Goal: Find specific page/section: Find specific page/section

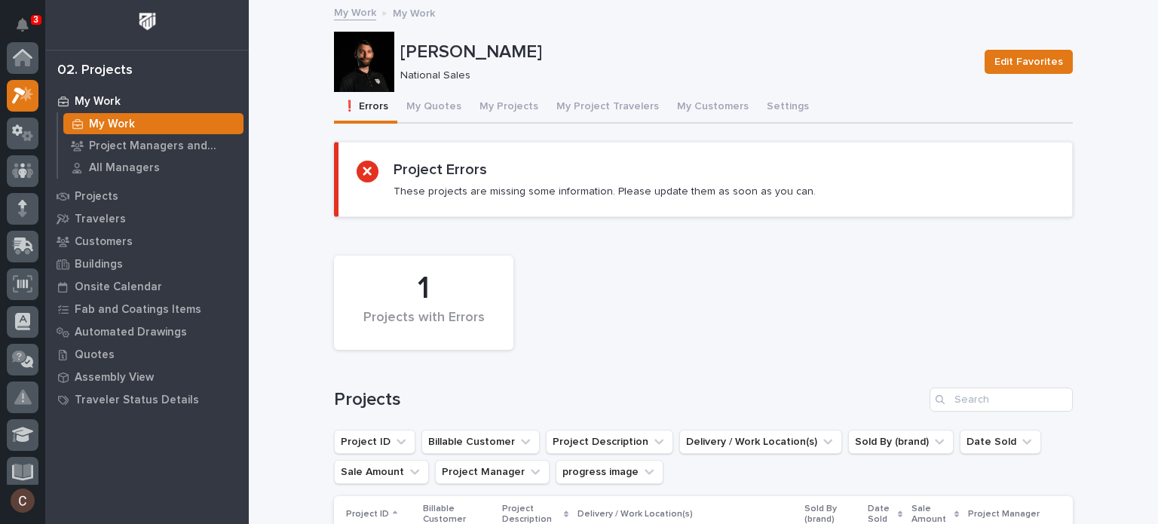
scroll to position [38, 0]
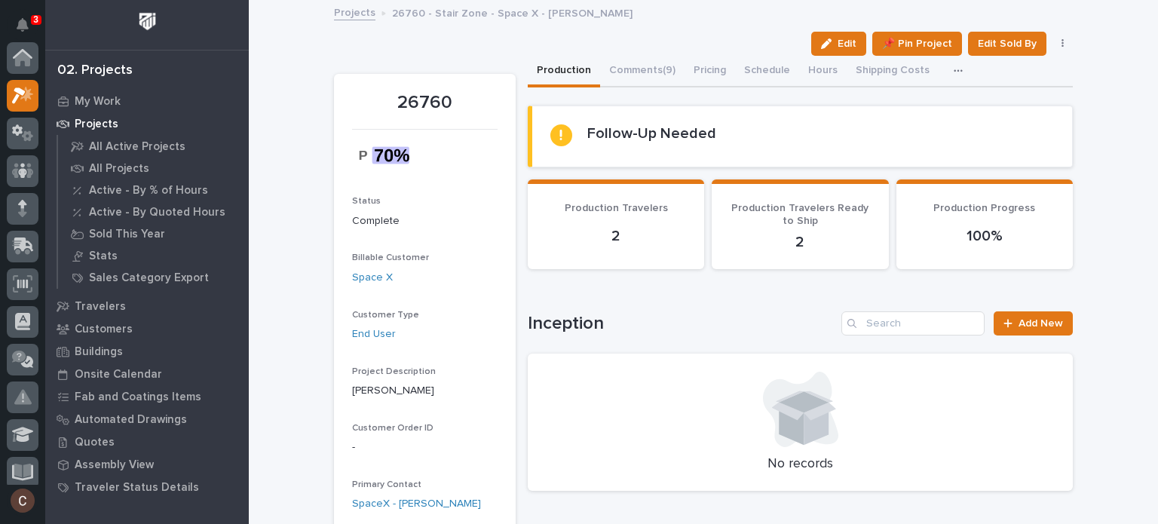
scroll to position [38, 0]
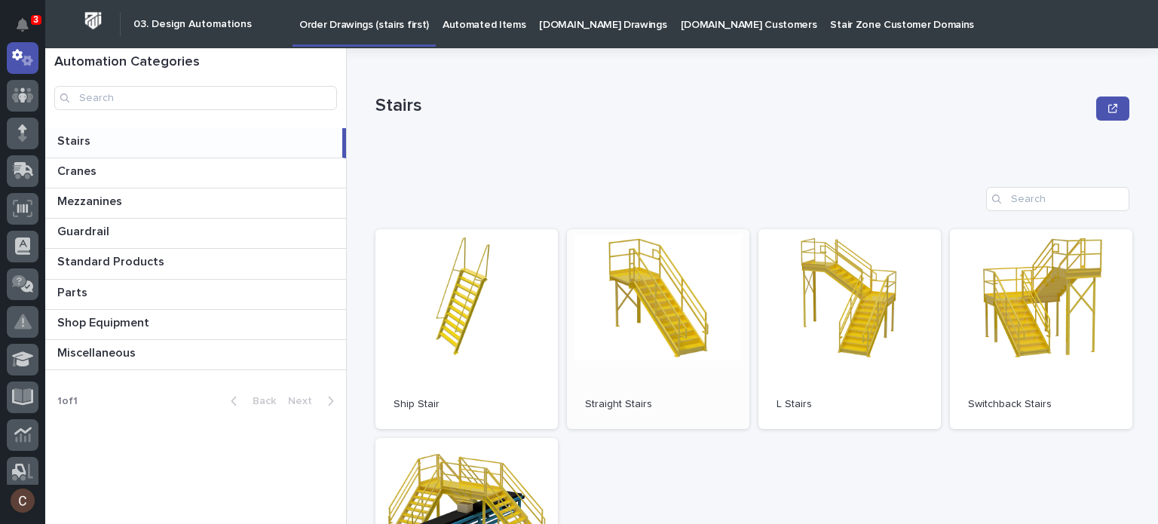
click at [686, 296] on link "Open" at bounding box center [658, 329] width 183 height 200
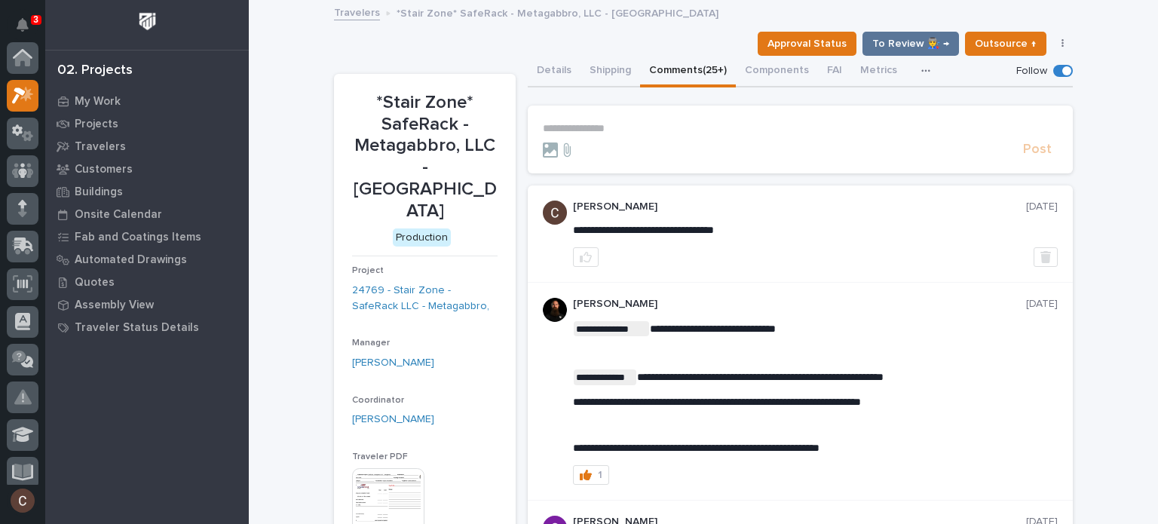
scroll to position [38, 0]
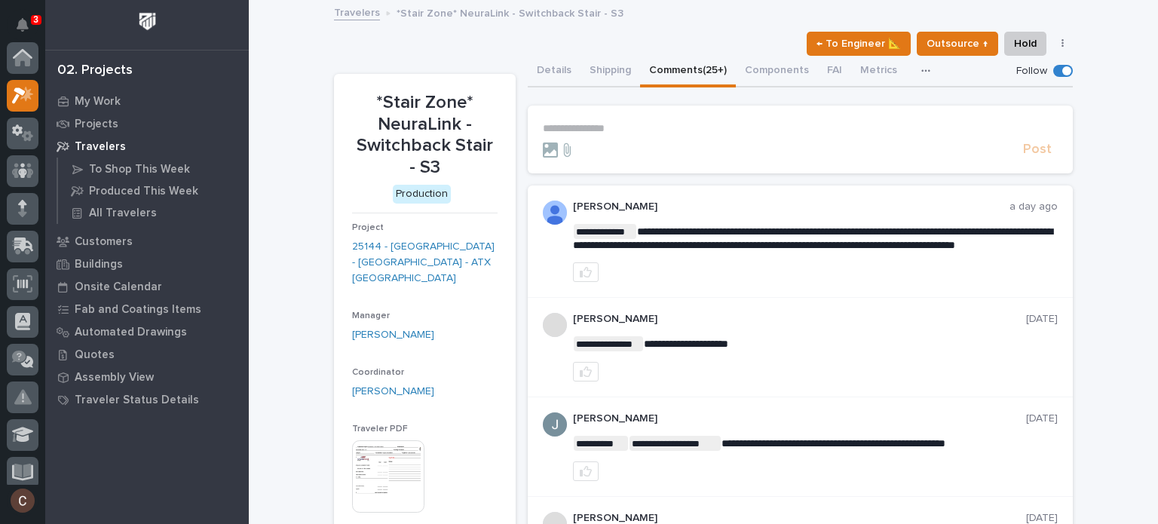
scroll to position [38, 0]
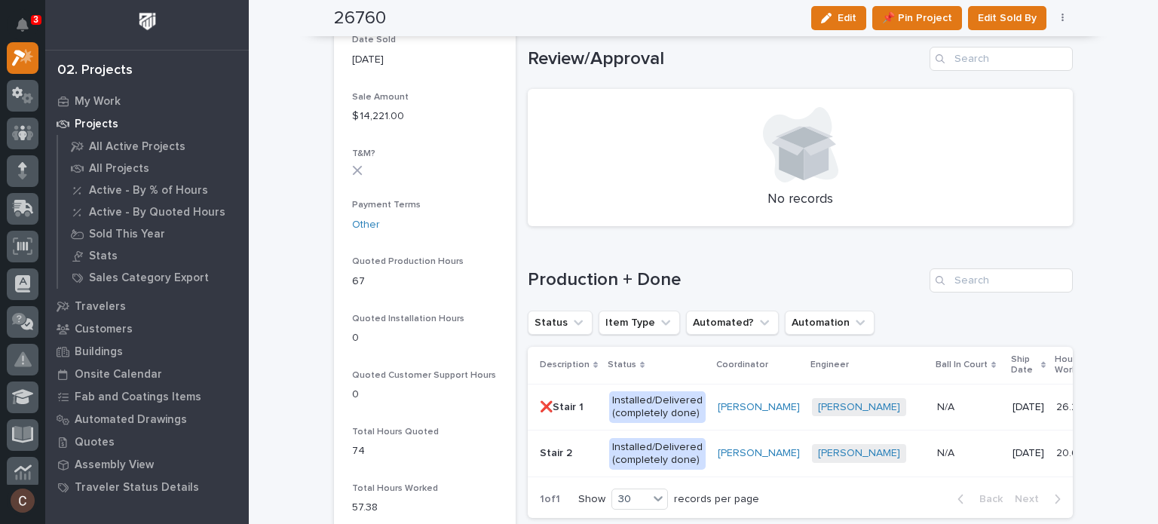
scroll to position [1056, 0]
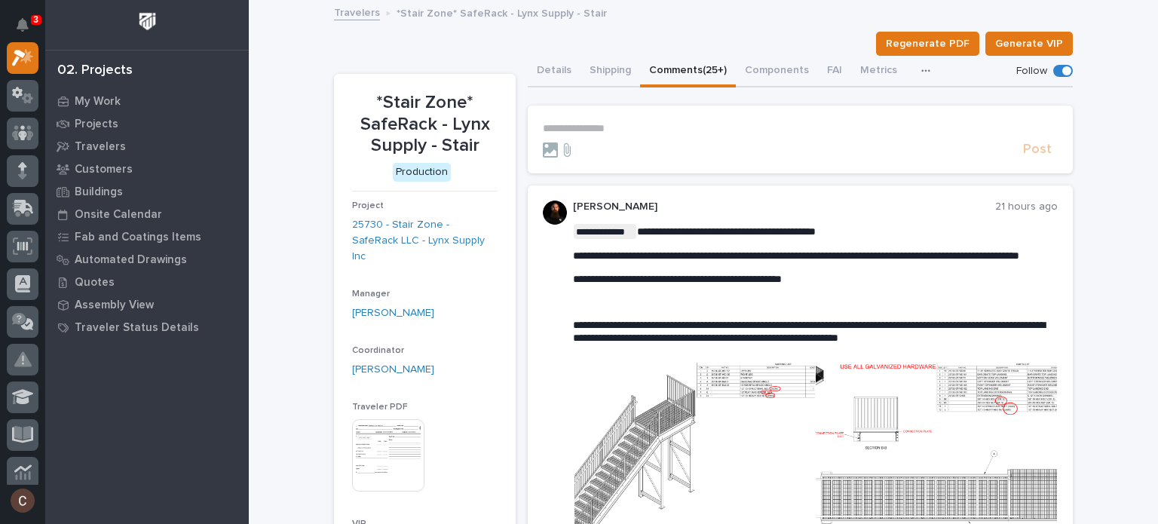
scroll to position [75, 0]
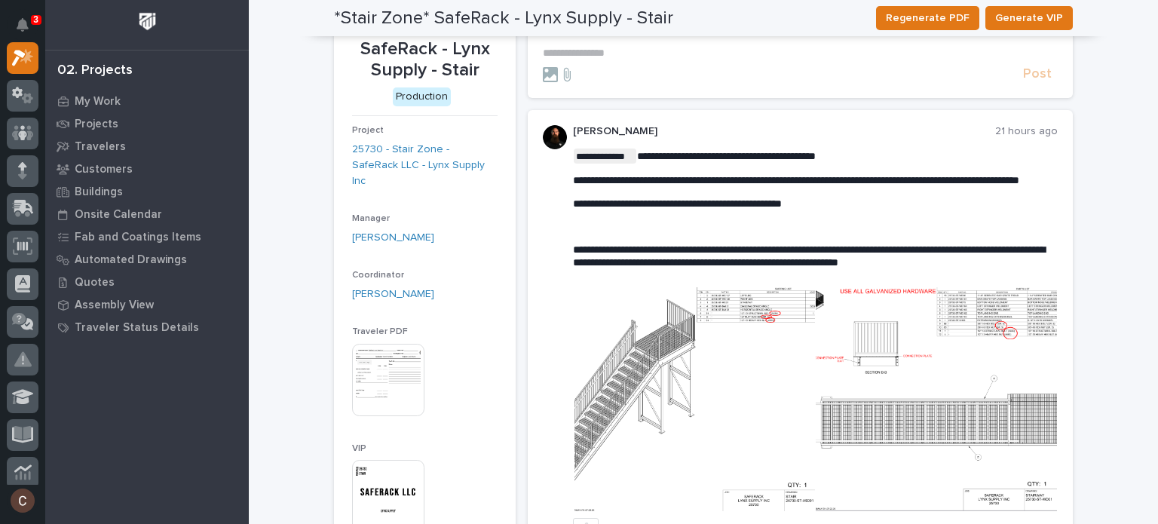
click at [856, 370] on img at bounding box center [936, 399] width 241 height 224
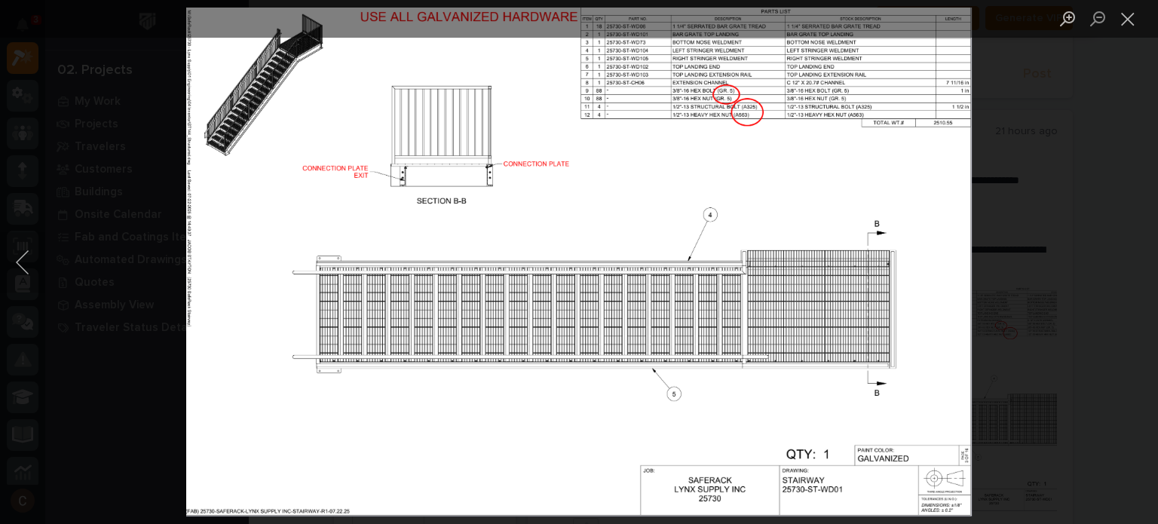
click at [1045, 318] on div "Lightbox" at bounding box center [579, 262] width 1158 height 524
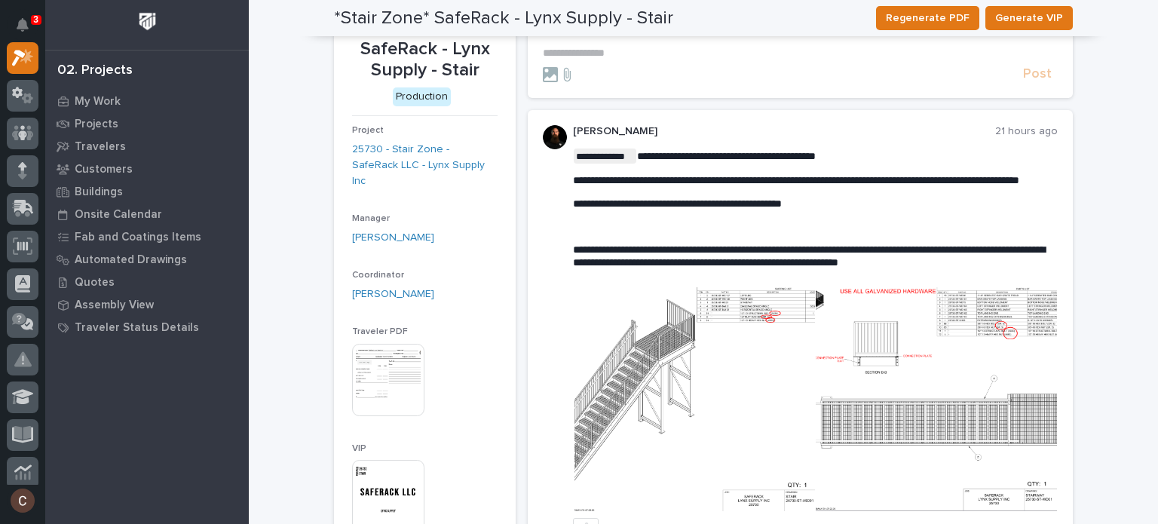
scroll to position [105, 0]
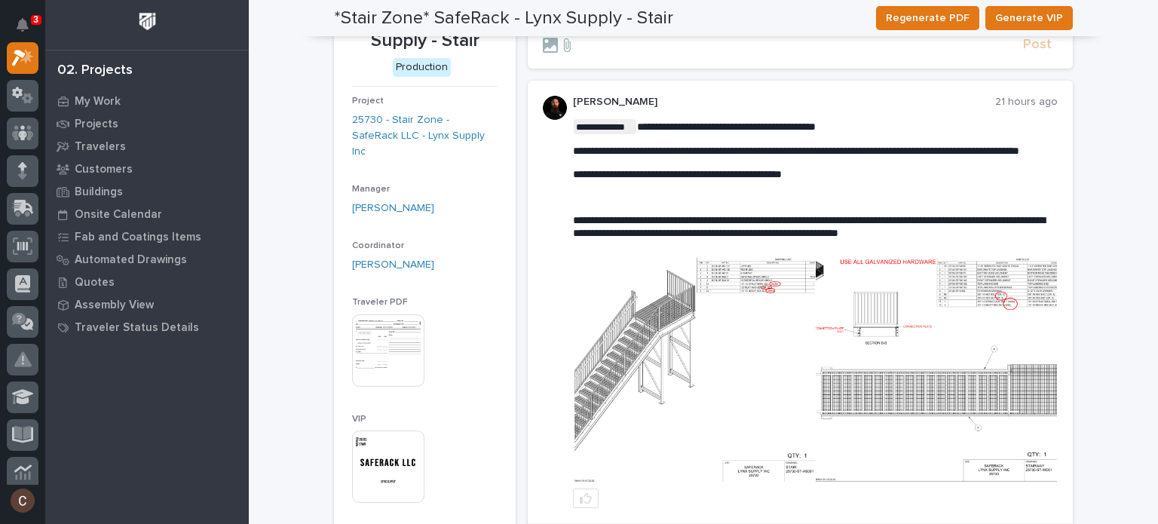
click at [626, 308] on img at bounding box center [695, 370] width 241 height 224
